Goal: Transaction & Acquisition: Purchase product/service

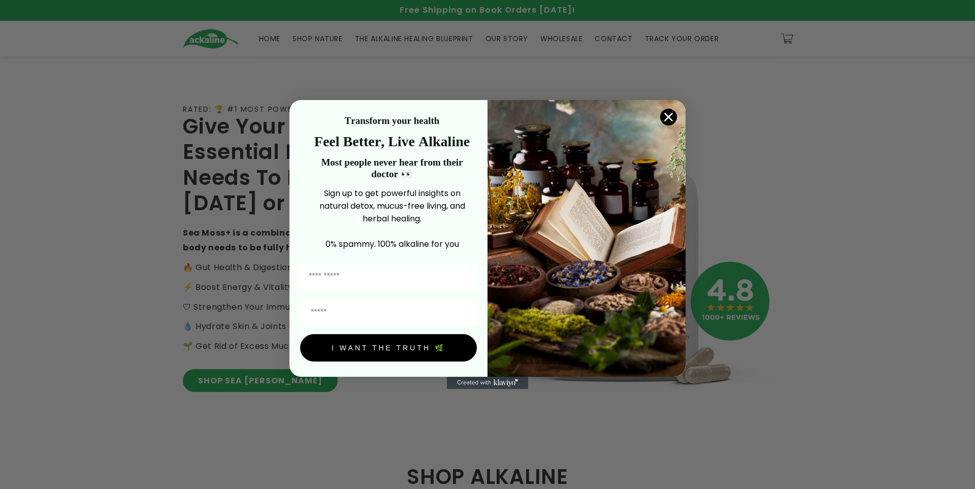
click at [664, 117] on circle "Close dialog" at bounding box center [668, 117] width 17 height 17
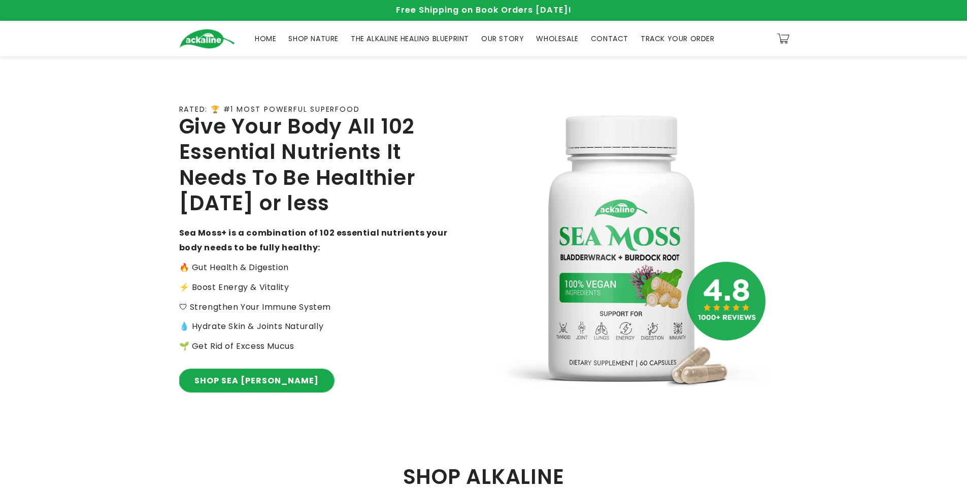
click at [240, 386] on link "SHOP SEA [PERSON_NAME]" at bounding box center [256, 380] width 155 height 23
click at [316, 38] on span "SHOP NATURE" at bounding box center [313, 38] width 50 height 9
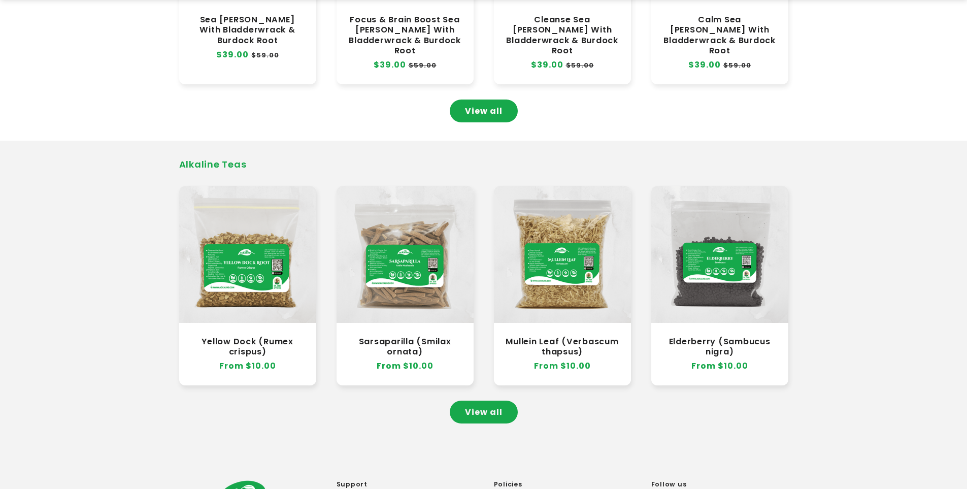
scroll to position [812, 0]
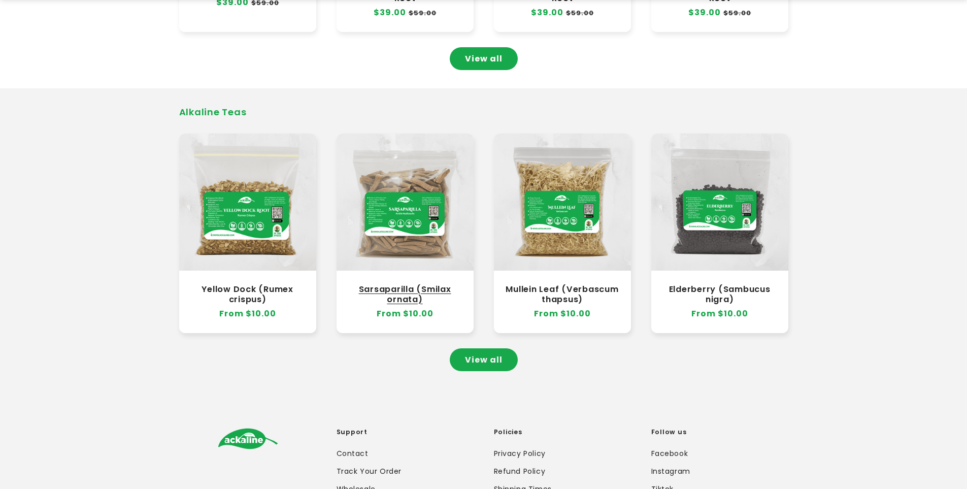
click at [425, 284] on link "Sarsaparilla (Smilax ornata)" at bounding box center [405, 294] width 117 height 20
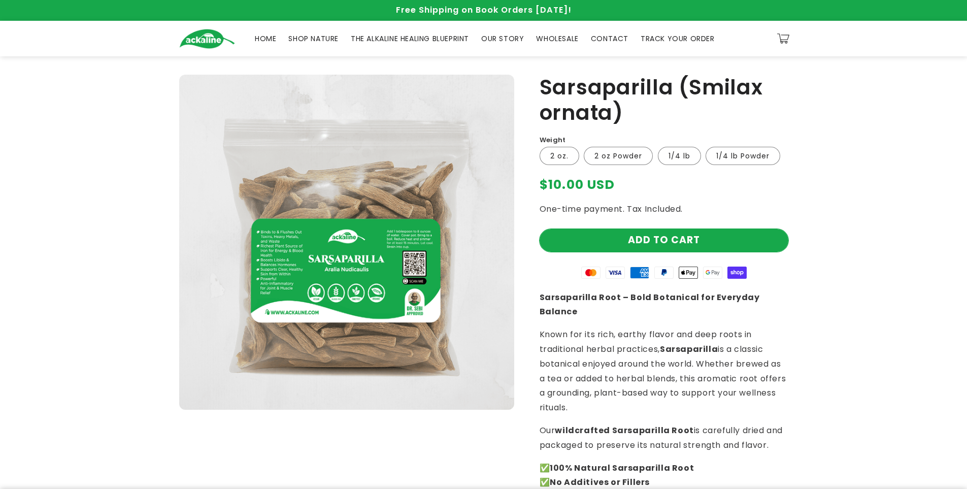
click at [649, 250] on button "Add to cart" at bounding box center [664, 240] width 249 height 23
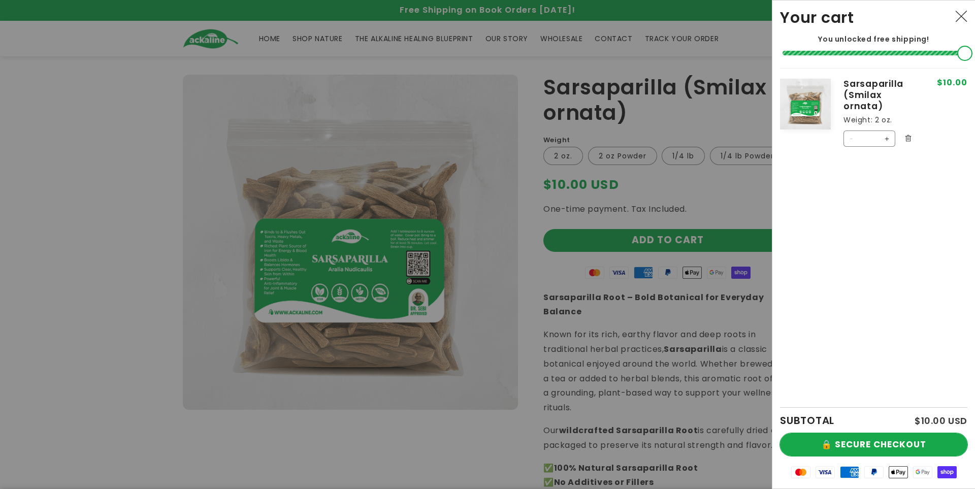
click at [903, 443] on button "🔒 SECURE CHECKOUT" at bounding box center [873, 444] width 187 height 23
